Goal: Find contact information: Find contact information

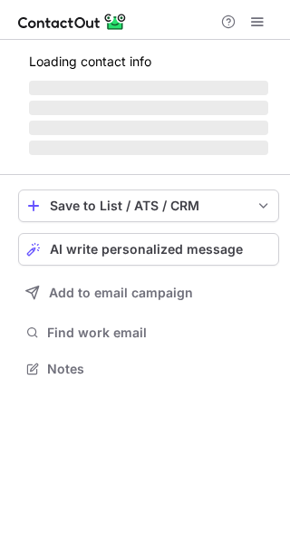
scroll to position [357, 290]
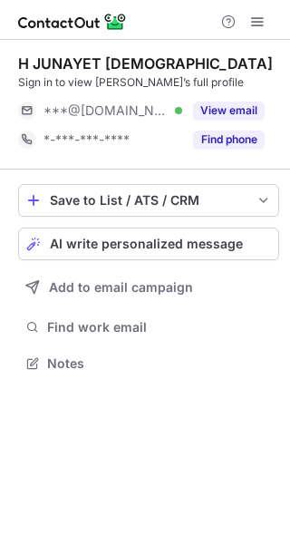
scroll to position [9, 9]
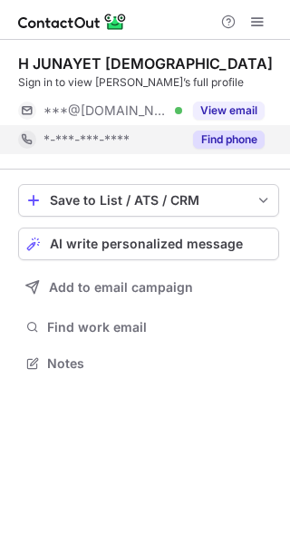
click at [242, 148] on button "Find phone" at bounding box center [229, 140] width 72 height 18
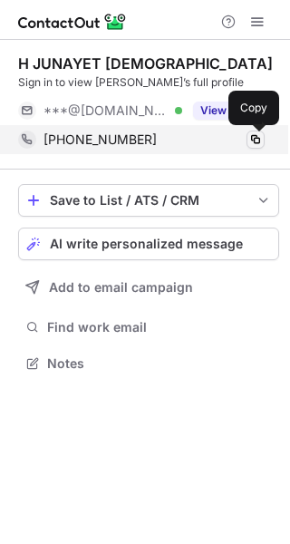
click at [259, 137] on span at bounding box center [255, 139] width 15 height 15
click at [255, 142] on span at bounding box center [255, 139] width 15 height 15
click at [257, 137] on span at bounding box center [255, 139] width 15 height 15
